Goal: Information Seeking & Learning: Check status

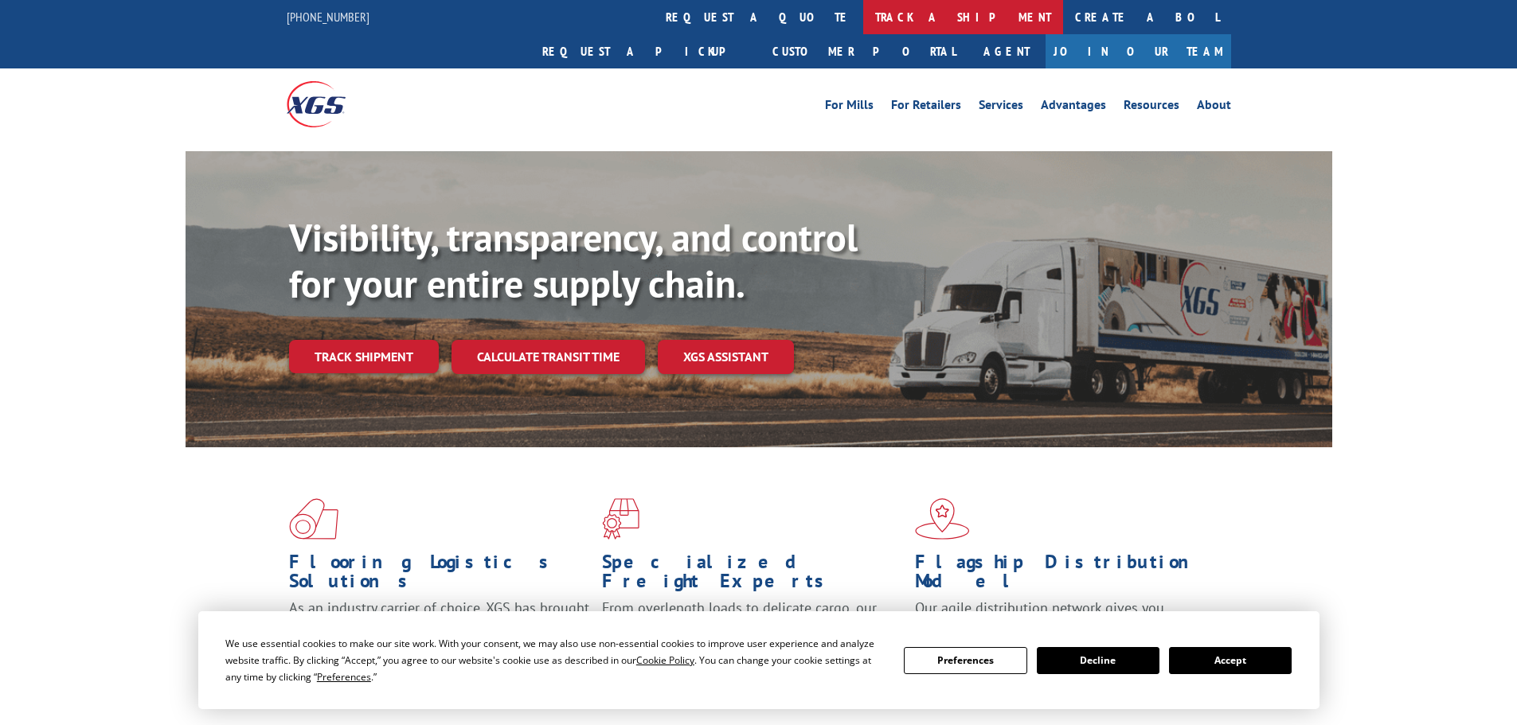
click at [863, 18] on link "track a shipment" at bounding box center [963, 17] width 200 height 34
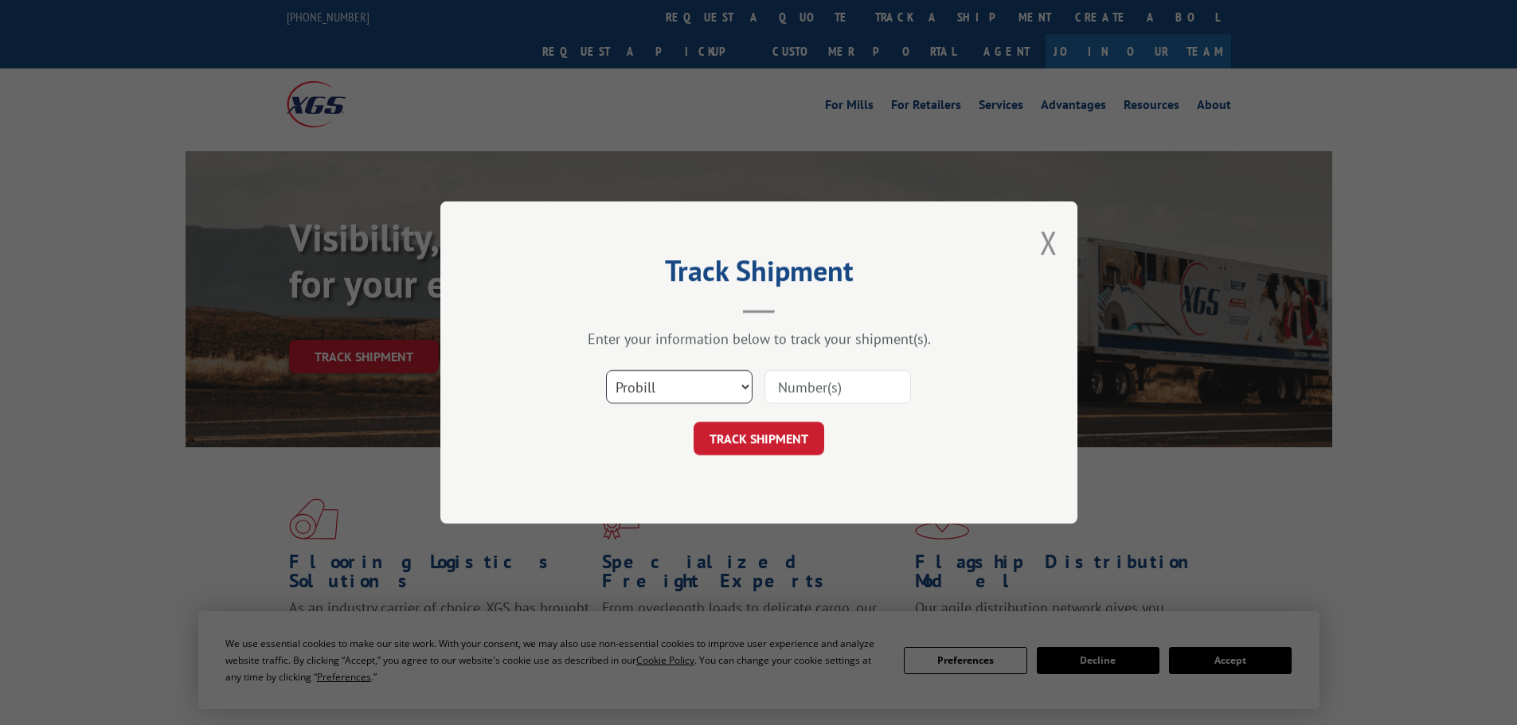
click at [689, 388] on select "Select category... Probill BOL PO" at bounding box center [679, 386] width 146 height 33
select select "po"
click at [606, 370] on select "Select category... Probill BOL PO" at bounding box center [679, 386] width 146 height 33
click at [802, 393] on input at bounding box center [837, 386] width 146 height 33
paste input "07534569"
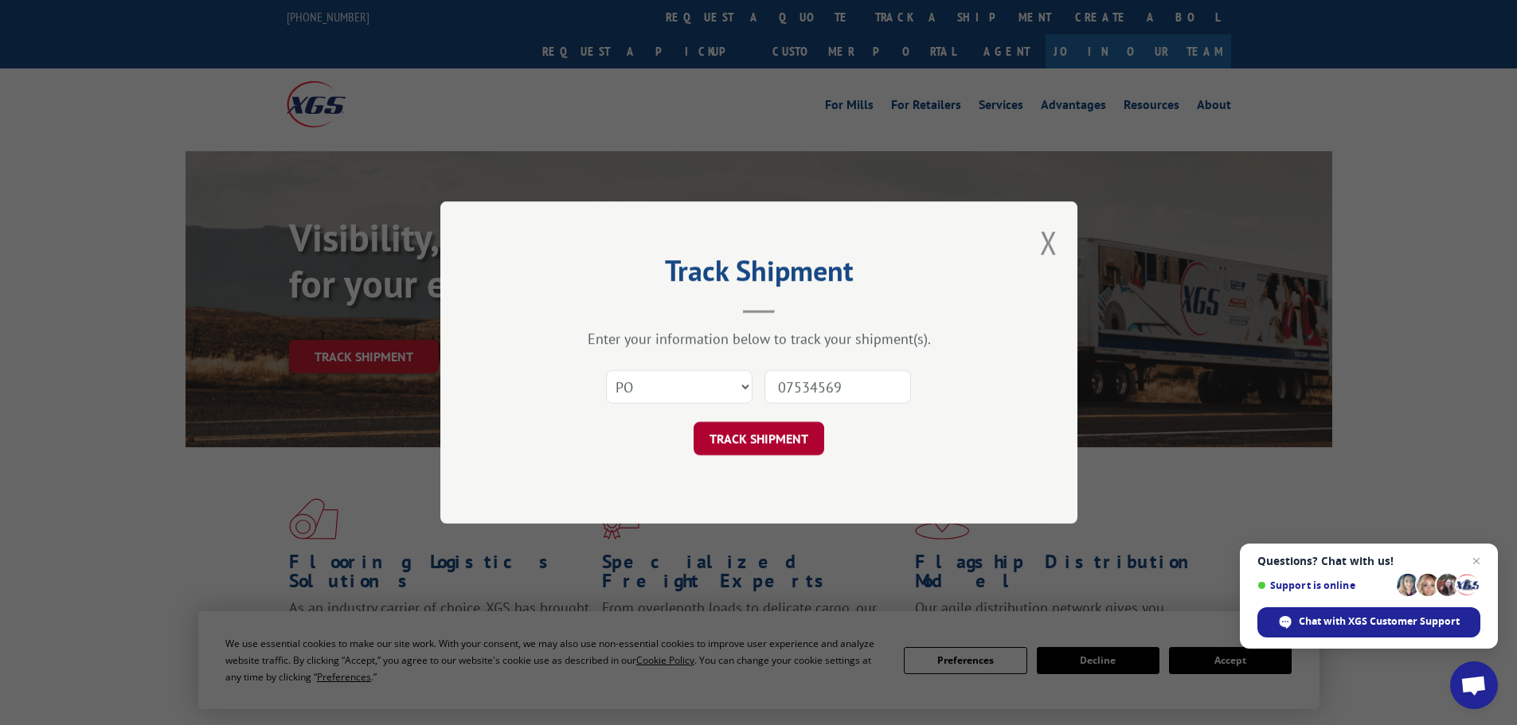
type input "07534569"
click at [744, 439] on button "TRACK SHIPMENT" at bounding box center [758, 438] width 131 height 33
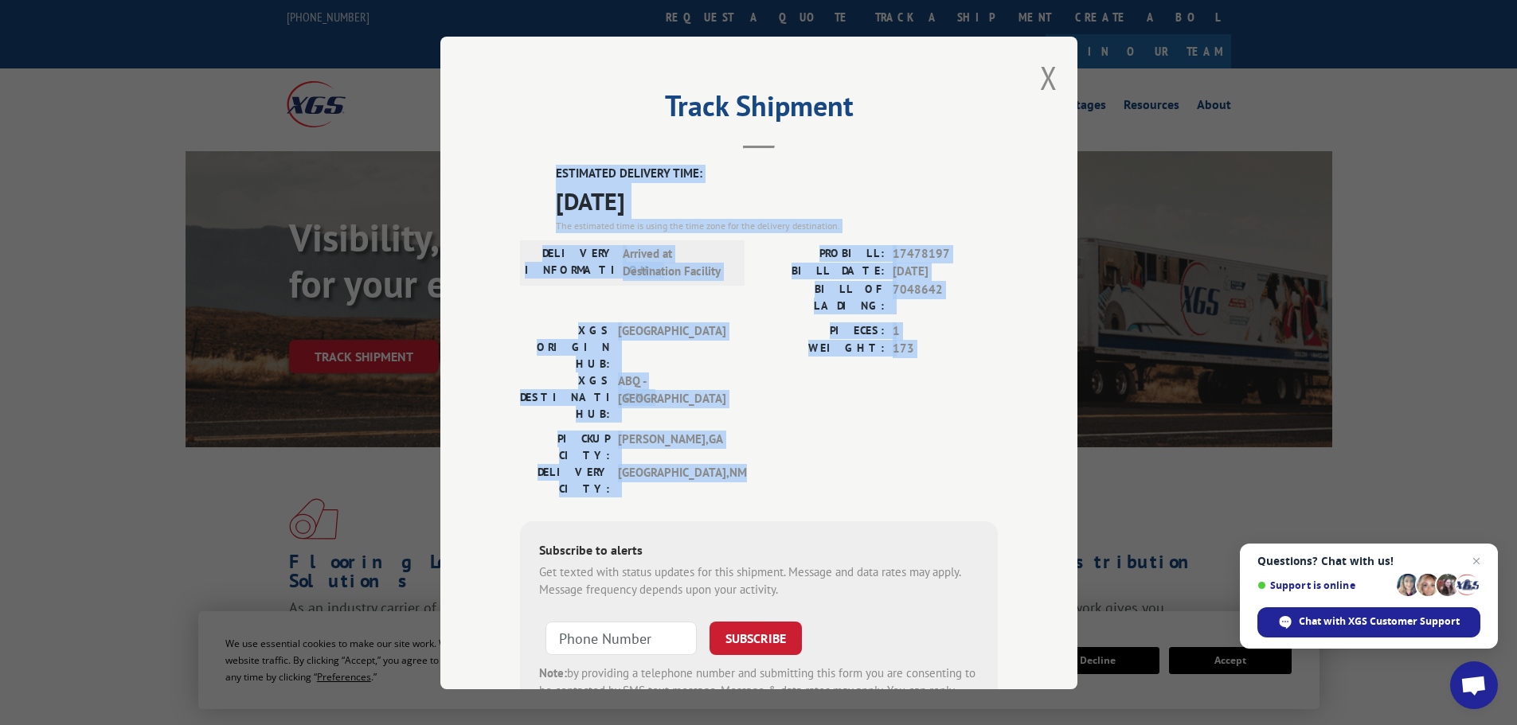
drag, startPoint x: 543, startPoint y: 170, endPoint x: 786, endPoint y: 396, distance: 331.2
click at [786, 396] on div "ESTIMATED DELIVERY TIME: [DATE] The estimated time is using the time zone for t…" at bounding box center [759, 451] width 478 height 572
copy div "ESTIMATED DELIVERY TIME: [DATE] The estimated time is using the time zone for t…"
click at [1044, 84] on button "Close modal" at bounding box center [1049, 78] width 18 height 42
